Goal: Task Accomplishment & Management: Manage account settings

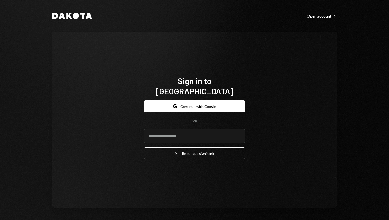
click at [77, 39] on div "Sign in to Dakota Google Continue with Google OR Email Request a sign in link" at bounding box center [194, 120] width 284 height 176
